Goal: Transaction & Acquisition: Obtain resource

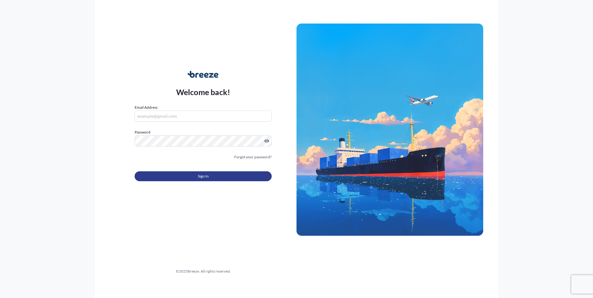
type input "[EMAIL_ADDRESS][DOMAIN_NAME]"
click at [211, 181] on button "Sign In" at bounding box center [203, 177] width 137 height 10
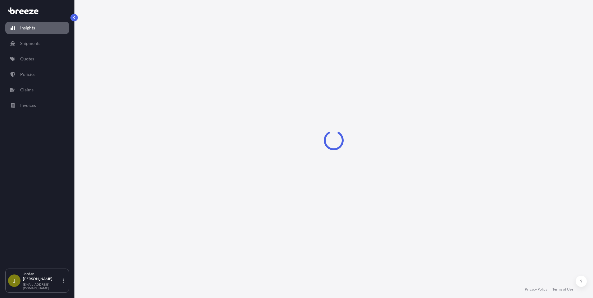
select select "2025"
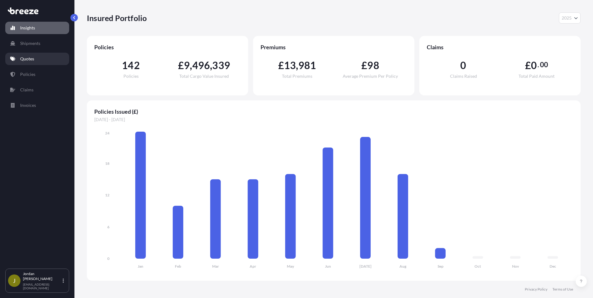
click at [31, 57] on p "Quotes" at bounding box center [27, 59] width 14 height 6
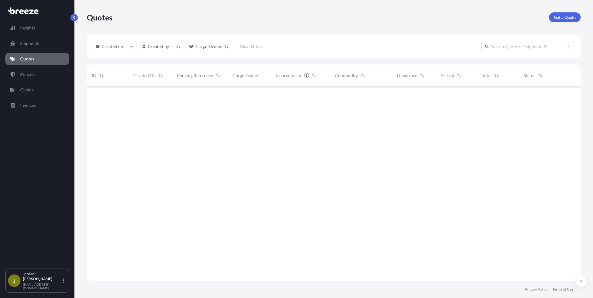
scroll to position [193, 489]
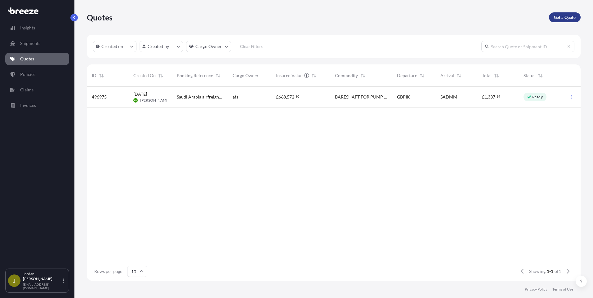
click at [566, 14] on p "Get a Quote" at bounding box center [565, 17] width 22 height 6
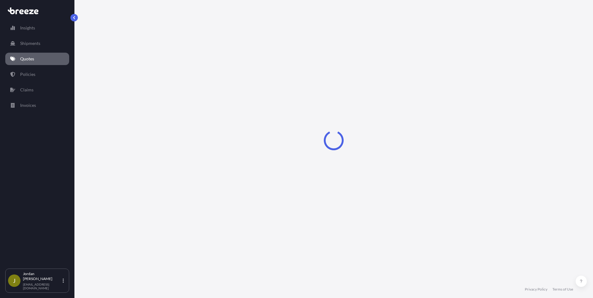
select select "Sea"
select select "1"
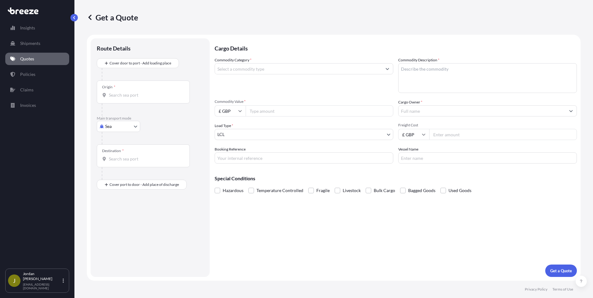
click at [140, 96] on input "Origin *" at bounding box center [145, 95] width 73 height 6
click at [122, 129] on body "0 options available. Insights Shipments Quotes Policies Claims Invoices [PERSON…" at bounding box center [296, 149] width 593 height 298
click at [117, 154] on div "Air" at bounding box center [118, 153] width 38 height 11
select select "Air"
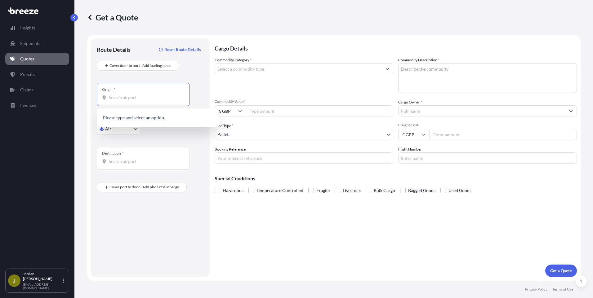
click at [142, 98] on input "Origin *" at bounding box center [145, 98] width 73 height 6
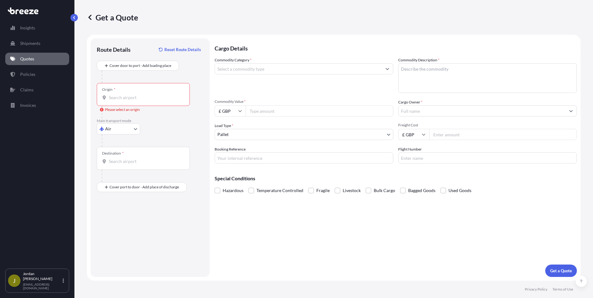
click at [129, 99] on input "Origin * Please select an origin" at bounding box center [145, 98] width 73 height 6
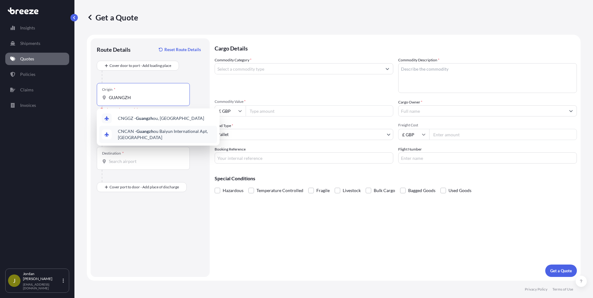
click at [162, 132] on span "CNCAN - Guangzh ou Baiyun International Apt, [GEOGRAPHIC_DATA]" at bounding box center [166, 134] width 97 height 12
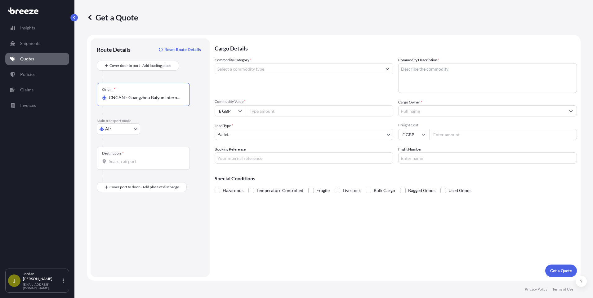
type input "CNCAN - Guangzhou Baiyun International Apt, [GEOGRAPHIC_DATA]"
click at [122, 163] on input "Destination *" at bounding box center [145, 162] width 73 height 6
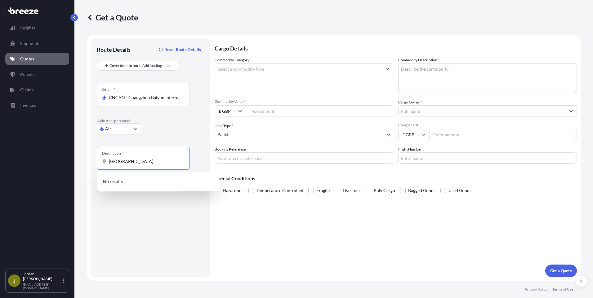
type input "[GEOGRAPHIC_DATA]"
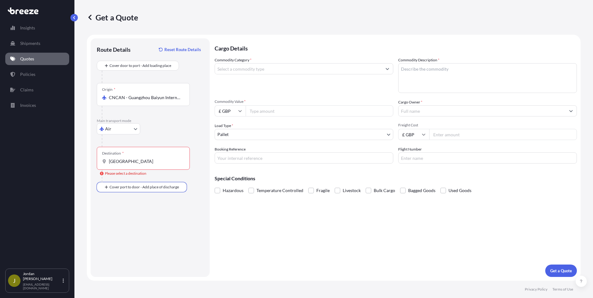
click at [145, 166] on div "Destination * [GEOGRAPHIC_DATA]" at bounding box center [143, 158] width 93 height 23
click at [145, 165] on input "[GEOGRAPHIC_DATA]" at bounding box center [145, 162] width 73 height 6
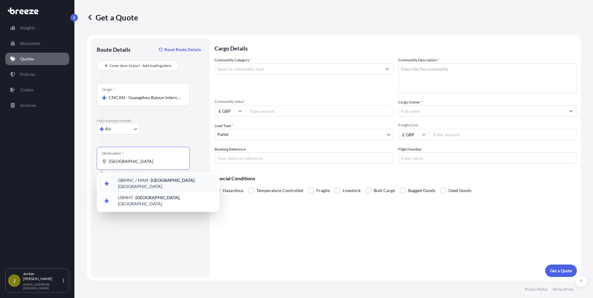
type input "GBMNC / MAN - [GEOGRAPHIC_DATA], [GEOGRAPHIC_DATA]"
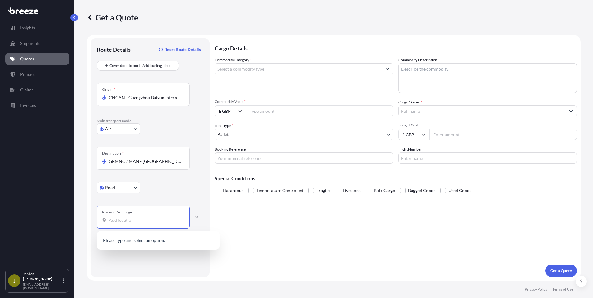
click at [153, 222] on input "Place of Discharge" at bounding box center [145, 220] width 73 height 6
click at [132, 222] on input "Place of Discharge" at bounding box center [145, 220] width 73 height 6
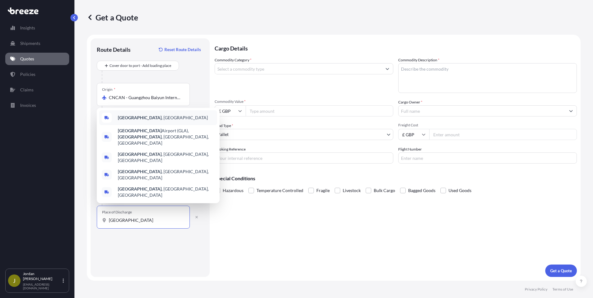
click at [130, 120] on b "[GEOGRAPHIC_DATA]" at bounding box center [140, 117] width 44 height 5
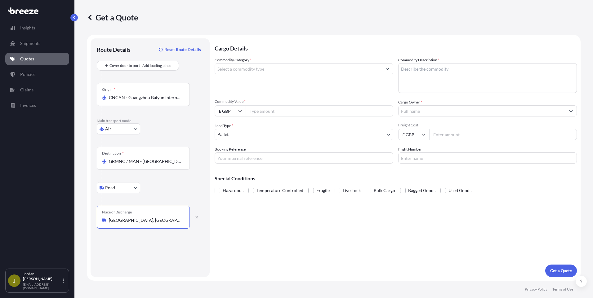
type input "[GEOGRAPHIC_DATA], [GEOGRAPHIC_DATA]"
click at [298, 69] on input "Commodity Category *" at bounding box center [298, 68] width 167 height 11
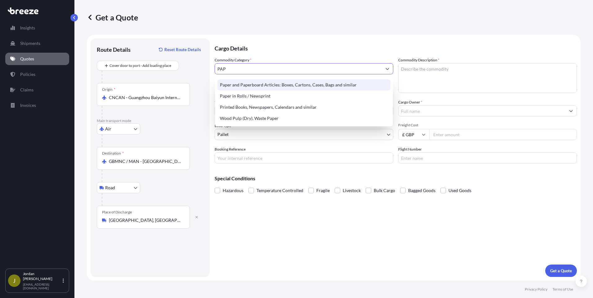
click at [302, 83] on div "Paper and Paperboard Articles: Boxes, Cartons, Cases, Bags and similar" at bounding box center [303, 84] width 173 height 11
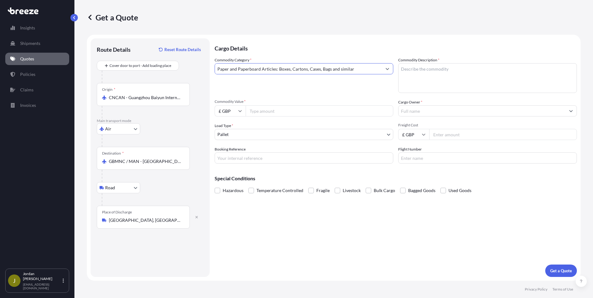
type input "Paper and Paperboard Articles: Boxes, Cartons, Cases, Bags and similar"
click at [444, 81] on textarea "Commodity Description *" at bounding box center [487, 78] width 179 height 30
type textarea "PACKAGING COMPONENTS"
type input "7"
click at [240, 111] on icon at bounding box center [240, 111] width 4 height 4
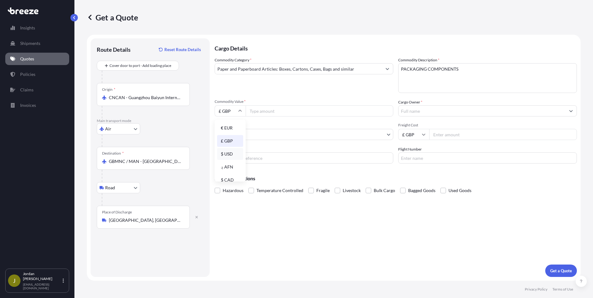
click at [230, 153] on div "$ USD" at bounding box center [230, 154] width 26 height 12
type input "$ USD"
click at [270, 111] on input "Commodity Value *" at bounding box center [320, 110] width 148 height 11
type input "9"
type input "7031.30"
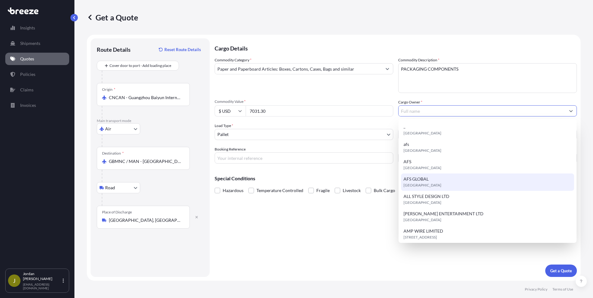
click at [440, 181] on div "AFS GLOBAL [GEOGRAPHIC_DATA]" at bounding box center [487, 182] width 173 height 17
type input "AFS GLOBAL"
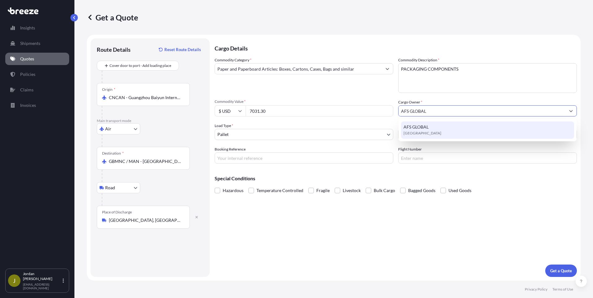
click at [452, 135] on div "AFS GLOBAL [GEOGRAPHIC_DATA]" at bounding box center [487, 130] width 173 height 17
click at [453, 127] on div "AFS GLOBAL [GEOGRAPHIC_DATA]" at bounding box center [487, 130] width 173 height 17
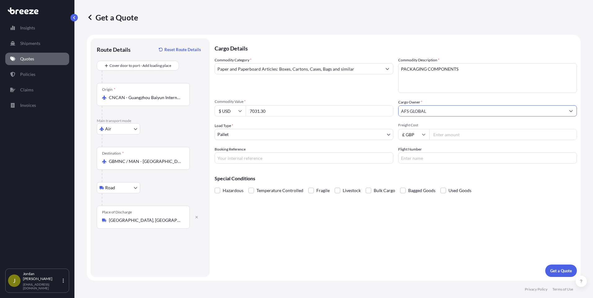
click at [451, 134] on input "Freight Cost" at bounding box center [503, 134] width 148 height 11
click at [423, 135] on icon at bounding box center [423, 135] width 3 height 2
click at [416, 178] on div "$ USD" at bounding box center [414, 178] width 26 height 12
type input "$ USD"
click at [452, 133] on input "Freight Cost" at bounding box center [503, 134] width 148 height 11
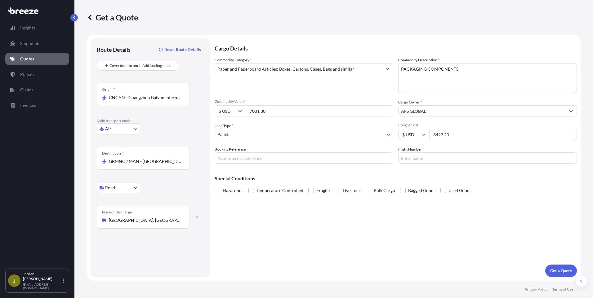
type input "3427.20"
click at [266, 158] on input "AI" at bounding box center [304, 158] width 179 height 11
type input "AI20411"
click at [430, 159] on input "QR00" at bounding box center [487, 158] width 179 height 11
type input "QR0023"
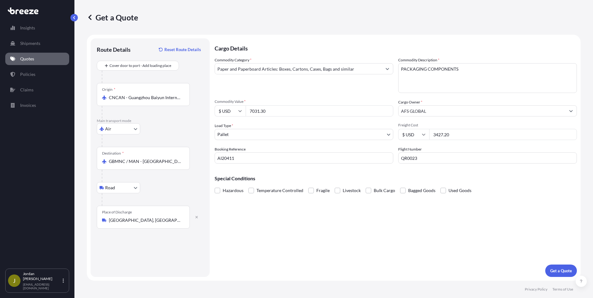
click at [557, 270] on p "Get a Quote" at bounding box center [561, 271] width 22 height 6
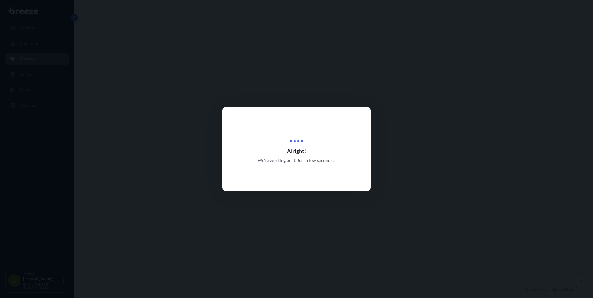
select select "Air"
select select "Road"
select select "1"
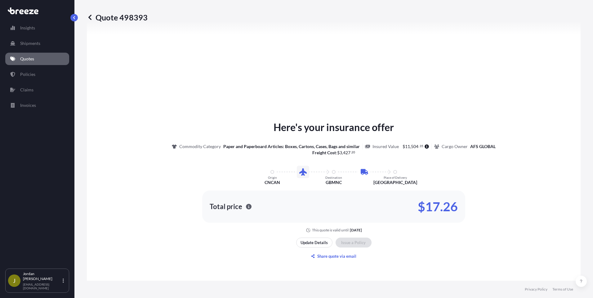
scroll to position [736, 0]
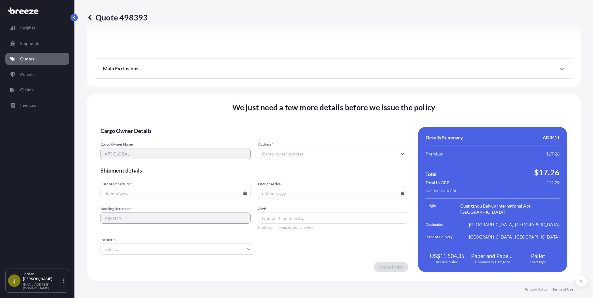
click at [325, 155] on input "Address *" at bounding box center [333, 153] width 150 height 11
click at [326, 137] on form "Cargo Owner Details Cargo Owner Name AFS GLOBAL Address * Please type and selec…" at bounding box center [255, 199] width 308 height 145
click at [330, 152] on input "Address *" at bounding box center [333, 153] width 150 height 11
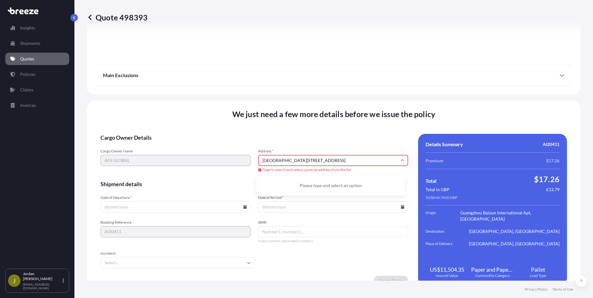
scroll to position [0, 10]
click at [342, 185] on li "[GEOGRAPHIC_DATA], [STREET_ADDRESS]" at bounding box center [331, 184] width 144 height 12
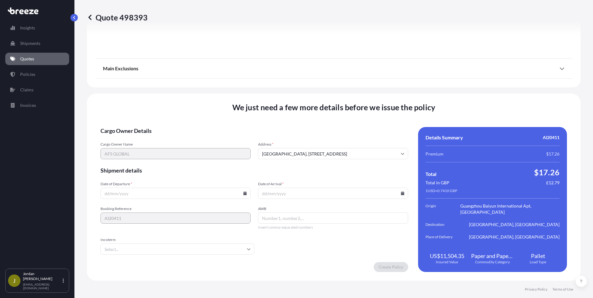
type input "Wythenshawe, Manchester M22 5WB, [GEOGRAPHIC_DATA]"
click at [104, 193] on input "Date of Departure *" at bounding box center [176, 193] width 150 height 11
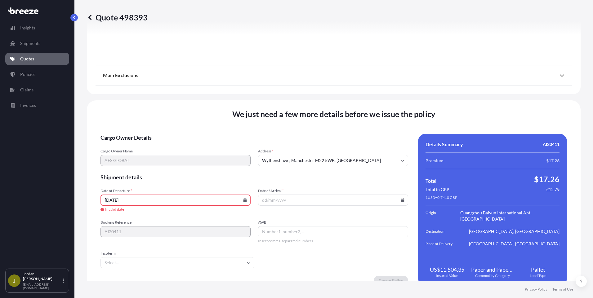
type input "[DATE]"
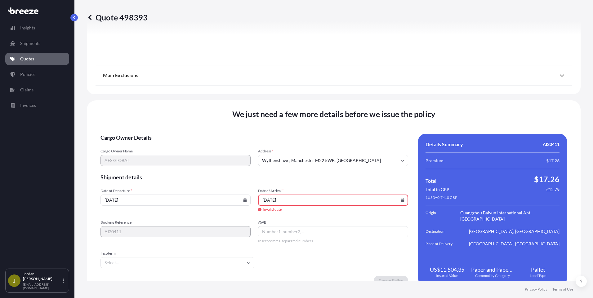
type input "[DATE]"
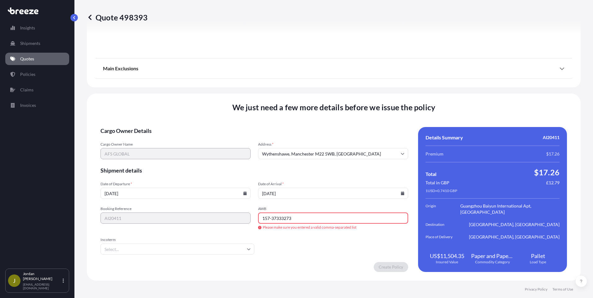
click at [298, 224] on div "AWB 157-37333273 Please make sure you entered a valid comma-separated list" at bounding box center [333, 219] width 150 height 24
click at [303, 215] on input "157-37333273" at bounding box center [333, 218] width 150 height 11
click at [270, 218] on input "157-37333273" at bounding box center [333, 218] width 150 height 11
click at [306, 217] on input "15737333273" at bounding box center [333, 218] width 150 height 11
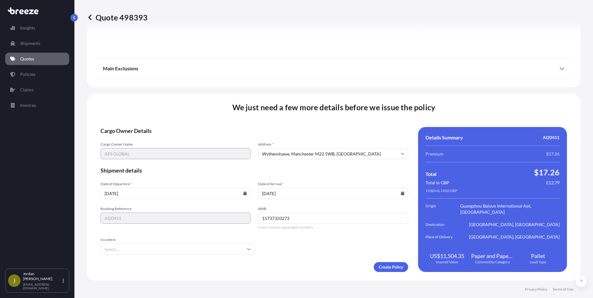
type input "15737333273"
click at [136, 250] on input "Incoterm" at bounding box center [178, 249] width 154 height 11
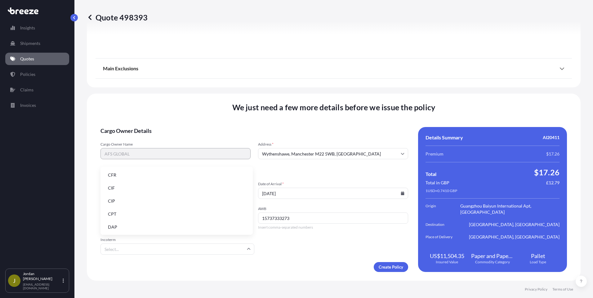
scroll to position [79, 0]
click at [126, 227] on li "FOB" at bounding box center [176, 227] width 147 height 12
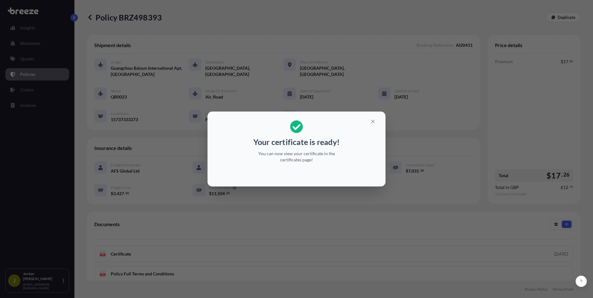
click at [364, 212] on div "Your certificate is ready! You can now view your certificate in the certificate…" at bounding box center [296, 149] width 593 height 298
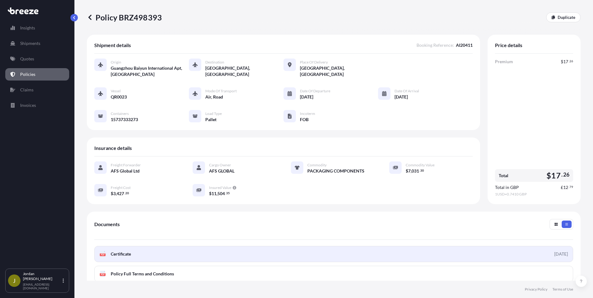
click at [450, 260] on link "PDF Certificate [DATE]" at bounding box center [333, 254] width 479 height 16
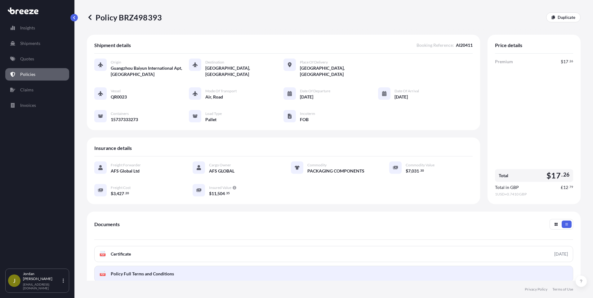
click at [302, 278] on link "PDF Policy Full Terms and Conditions" at bounding box center [333, 274] width 479 height 16
